Goal: Task Accomplishment & Management: Manage account settings

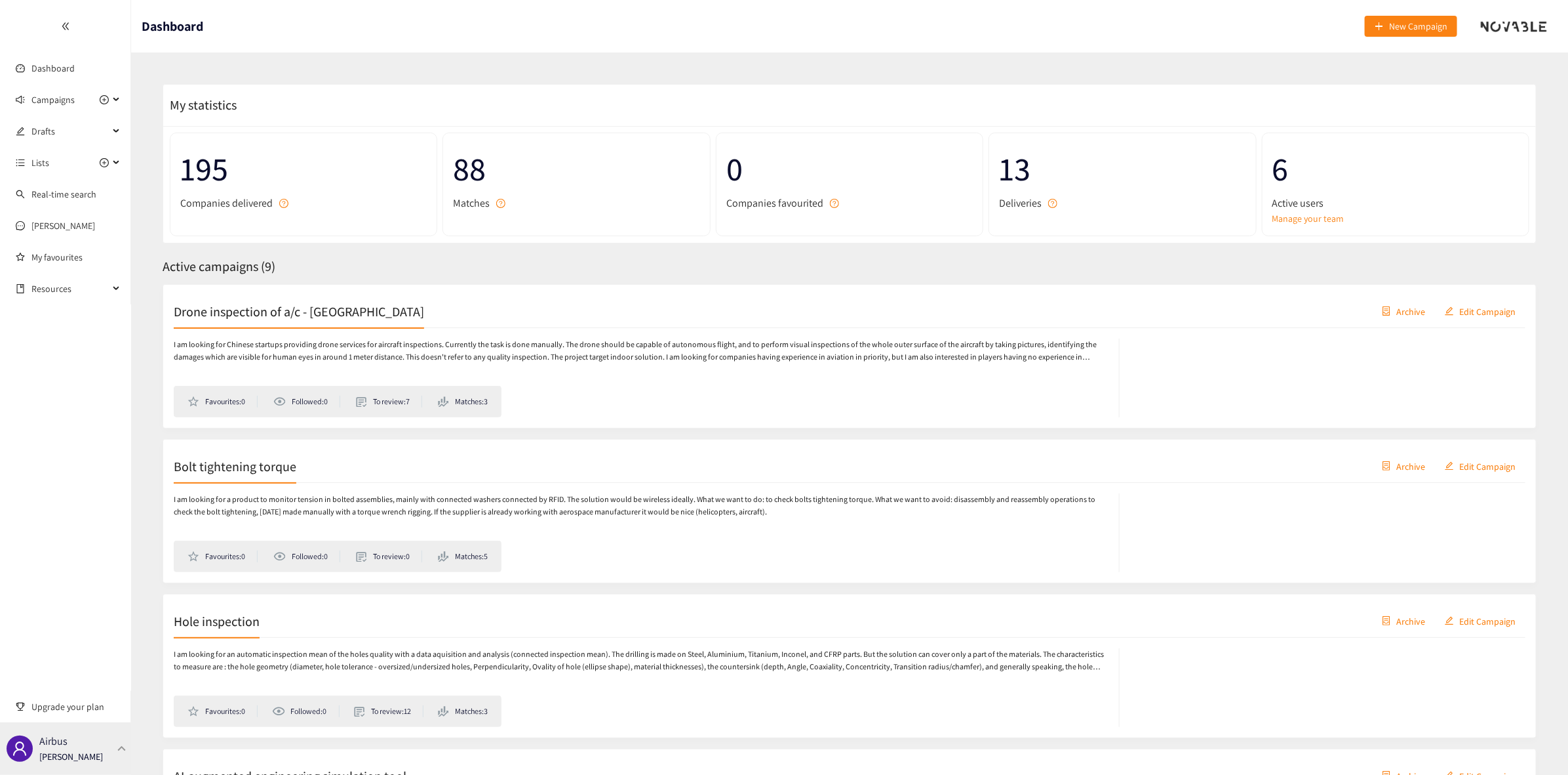
click at [116, 752] on div "Airbus [PERSON_NAME]" at bounding box center [66, 747] width 131 height 52
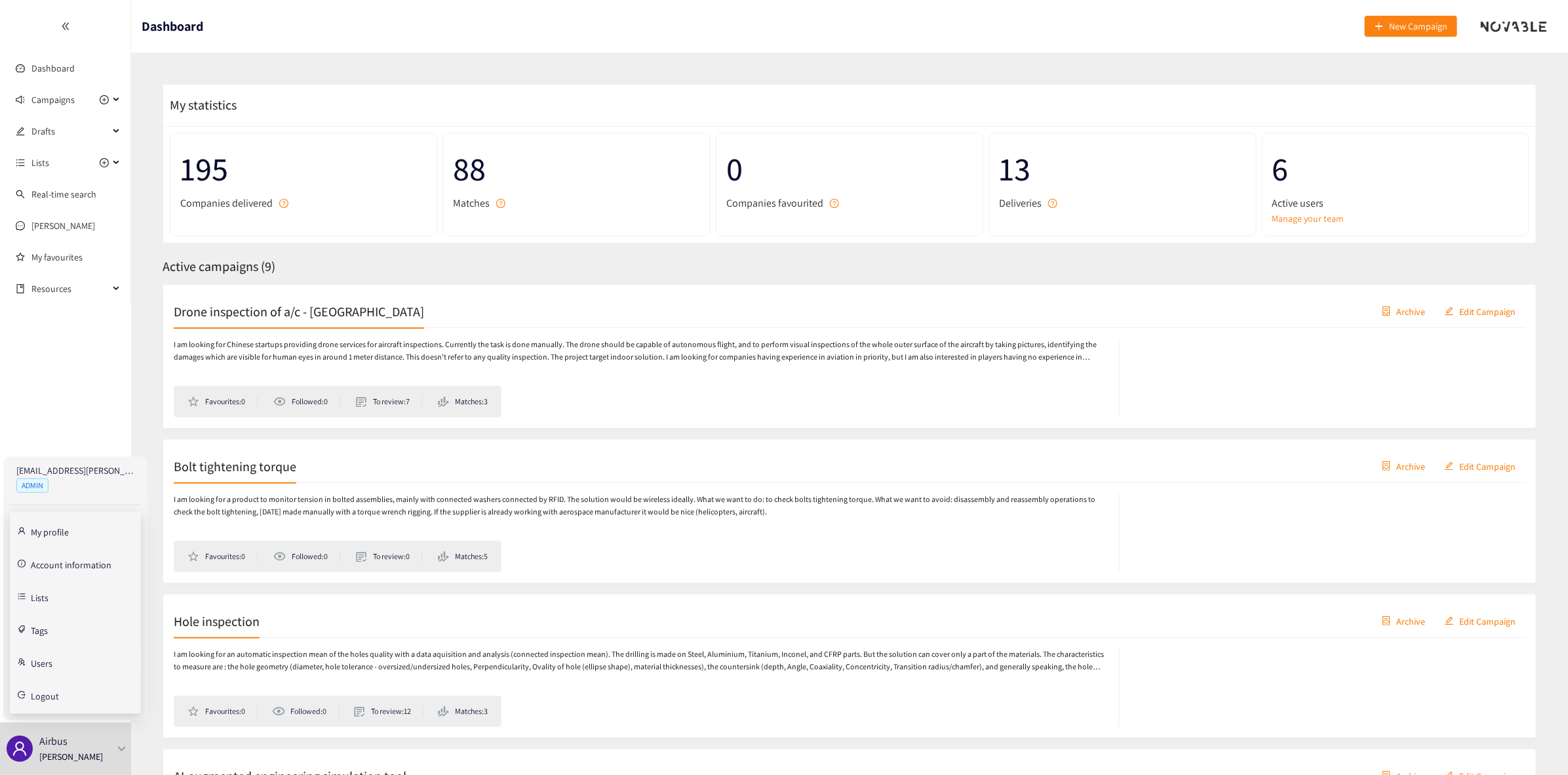
click at [49, 664] on link "Users" at bounding box center [42, 661] width 21 height 12
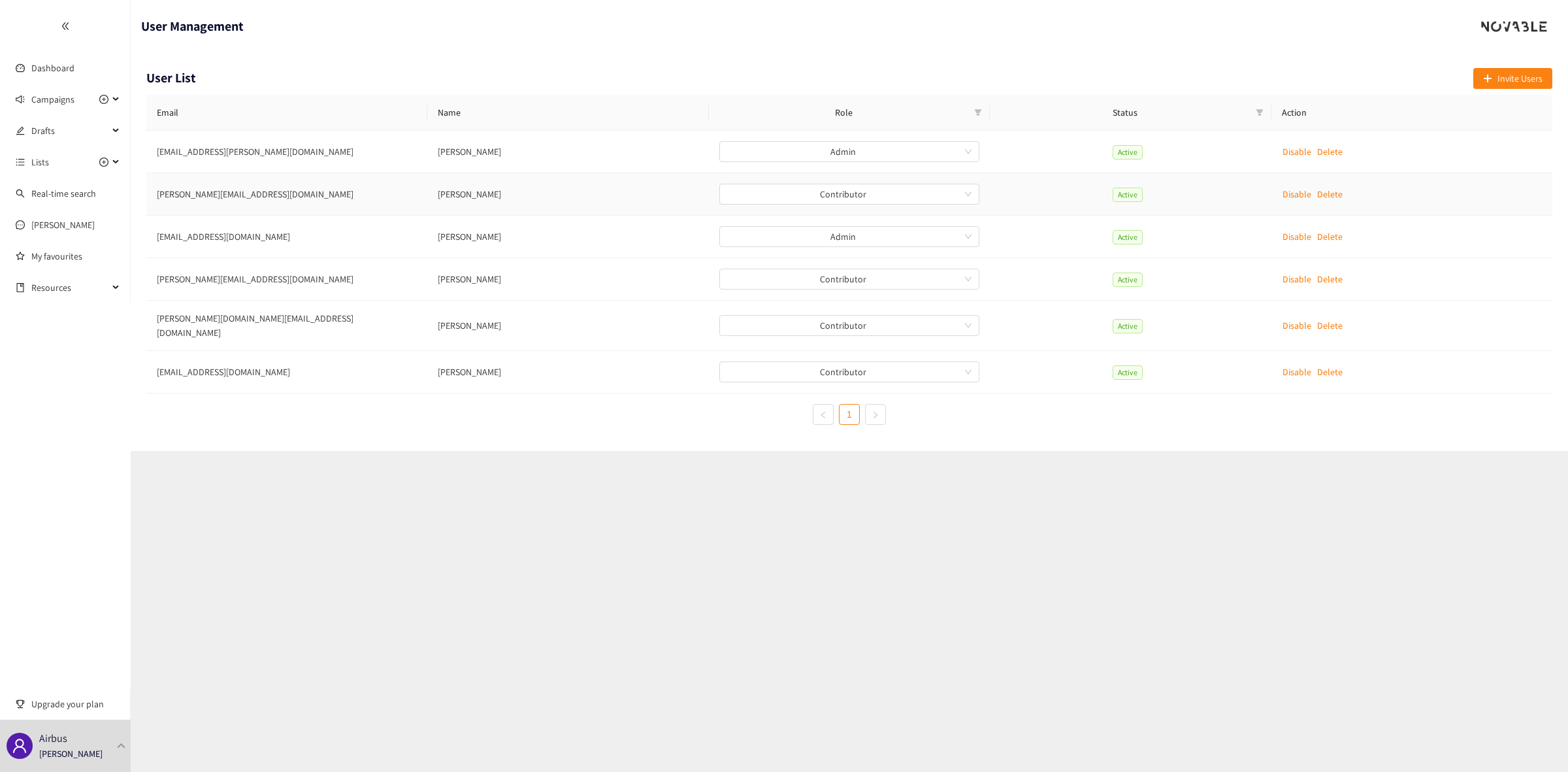
click at [1337, 195] on p "Delete" at bounding box center [1329, 194] width 26 height 14
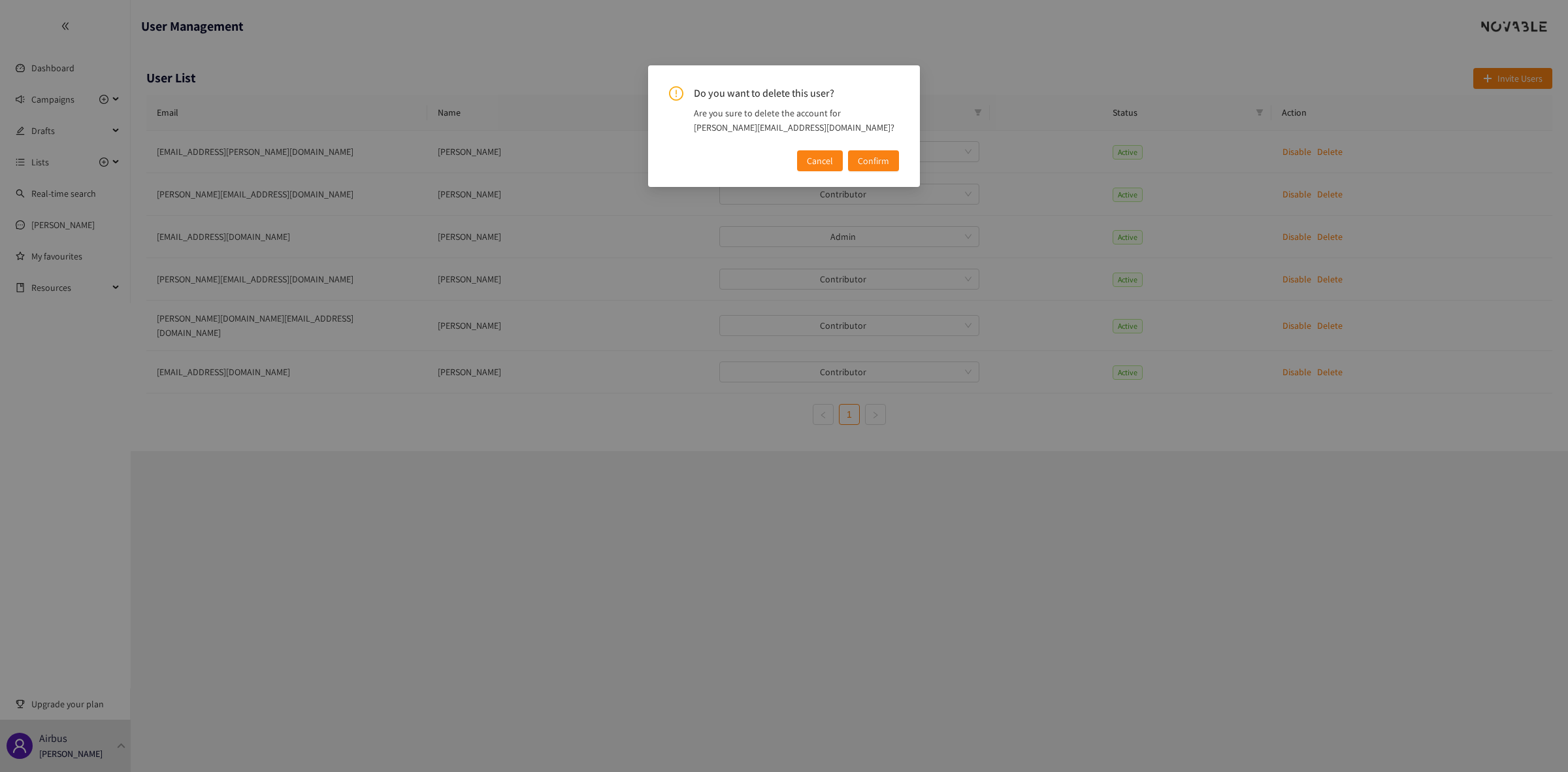
click at [863, 164] on span "Confirm" at bounding box center [873, 161] width 31 height 14
